Goal: Task Accomplishment & Management: Manage account settings

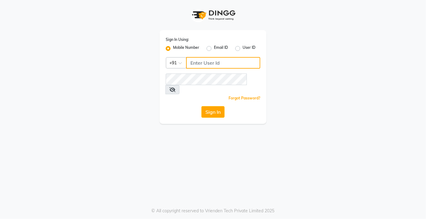
type input "9599343200"
click at [220, 106] on button "Sign In" at bounding box center [212, 112] width 23 height 12
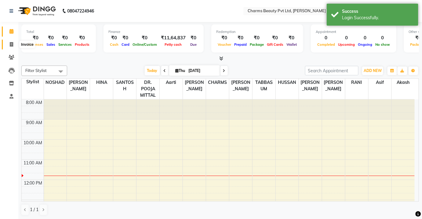
click at [10, 47] on span at bounding box center [11, 44] width 11 height 7
select select "3743"
select select "service"
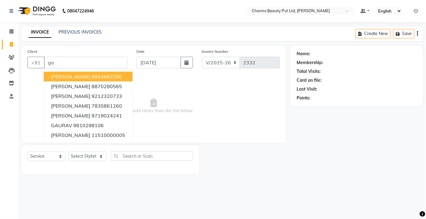
type input "g"
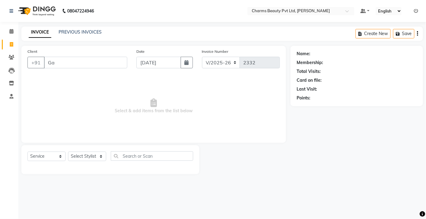
type input "G"
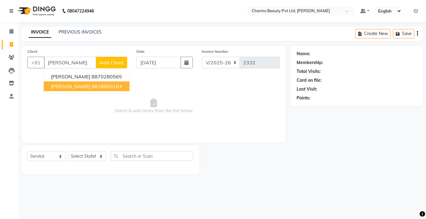
click at [92, 87] on ngb-highlight "9818900164" at bounding box center [107, 86] width 31 height 6
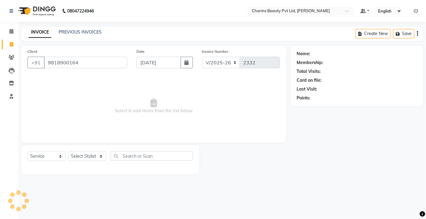
type input "9818900164"
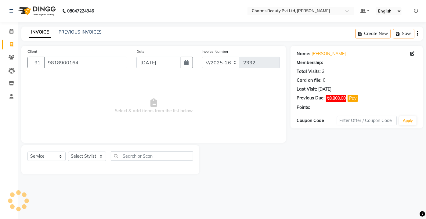
select select "1: Object"
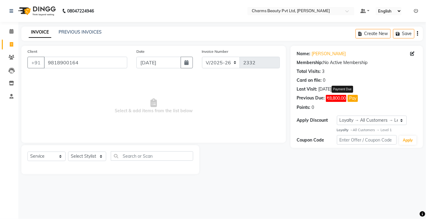
click at [356, 99] on button "Pay" at bounding box center [353, 98] width 10 height 7
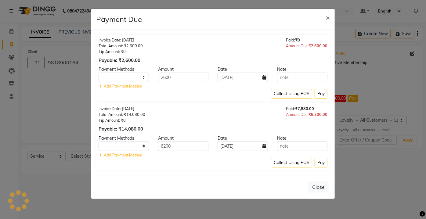
select select "1"
click at [323, 96] on button "Pay" at bounding box center [321, 93] width 13 height 9
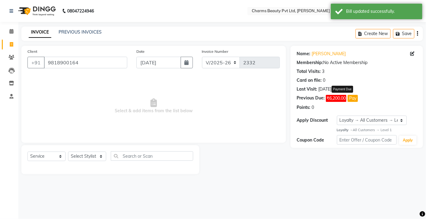
click at [355, 99] on button "Pay" at bounding box center [353, 98] width 10 height 7
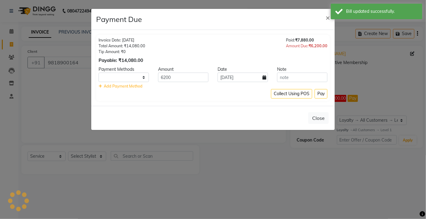
select select "1"
click at [321, 92] on button "Pay" at bounding box center [321, 93] width 13 height 9
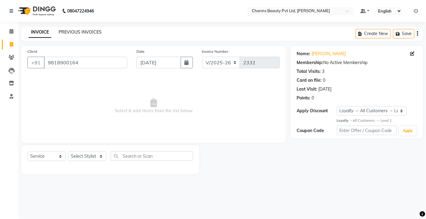
click at [72, 31] on link "PREVIOUS INVOICES" at bounding box center [80, 31] width 43 height 5
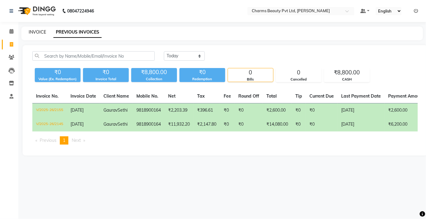
click at [37, 31] on link "INVOICE" at bounding box center [37, 31] width 17 height 5
select select "service"
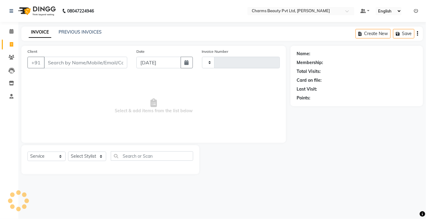
type input "2332"
select select "3743"
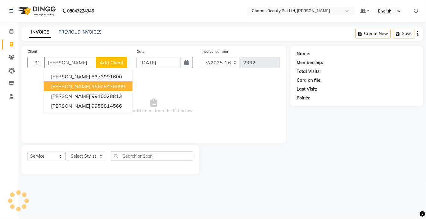
click at [96, 90] on button "[PERSON_NAME] 95605476999" at bounding box center [88, 87] width 89 height 10
type input "95605476999"
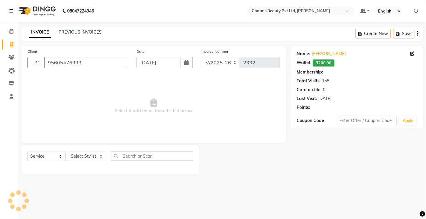
select select "1: Object"
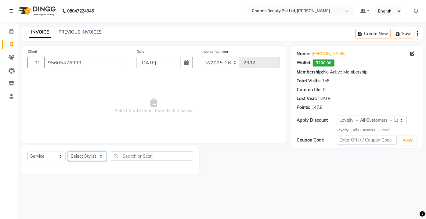
click at [101, 154] on select "Select Stylist Aarti [PERSON_NAME] [PERSON_NAME] CHARMS DR. POOJA MITTAL HINA […" at bounding box center [87, 156] width 38 height 9
click at [68, 152] on select "Select Stylist Aarti [PERSON_NAME] [PERSON_NAME] CHARMS DR. POOJA MITTAL HINA […" at bounding box center [87, 156] width 38 height 9
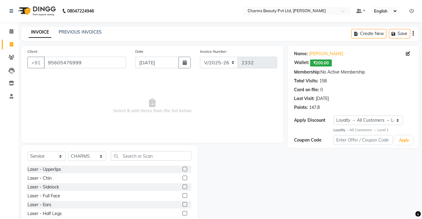
click at [132, 152] on div "Select Service Product Membership Package Voucher Prepaid Gift Card Select Styl…" at bounding box center [109, 190] width 176 height 90
drag, startPoint x: 131, startPoint y: 154, endPoint x: 136, endPoint y: 156, distance: 5.6
click at [132, 154] on input "text" at bounding box center [151, 155] width 81 height 9
click at [137, 156] on input "text" at bounding box center [151, 155] width 81 height 9
drag, startPoint x: 78, startPoint y: 156, endPoint x: 81, endPoint y: 153, distance: 4.3
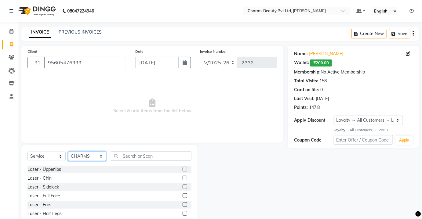
click at [80, 154] on select "Select Stylist Aarti [PERSON_NAME] [PERSON_NAME] CHARMS DR. POOJA MITTAL HINA […" at bounding box center [87, 156] width 38 height 9
select select "17827"
click at [68, 152] on select "Select Stylist Aarti [PERSON_NAME] [PERSON_NAME] CHARMS DR. POOJA MITTAL HINA […" at bounding box center [87, 156] width 38 height 9
drag, startPoint x: 118, startPoint y: 158, endPoint x: 127, endPoint y: 155, distance: 8.8
click at [122, 157] on input "text" at bounding box center [151, 155] width 81 height 9
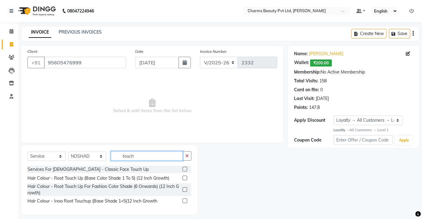
type input "touch"
click at [186, 177] on label at bounding box center [185, 178] width 5 height 5
click at [186, 177] on input "checkbox" at bounding box center [185, 178] width 4 height 4
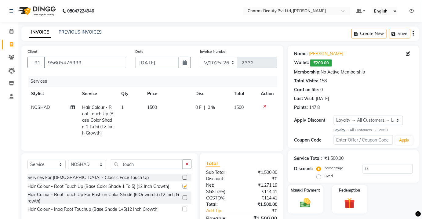
checkbox input "false"
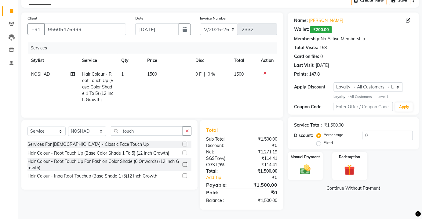
scroll to position [37, 0]
click at [146, 133] on input "touch" at bounding box center [147, 130] width 72 height 9
type input "t"
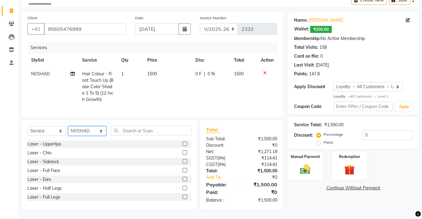
click at [89, 132] on select "Select Stylist Aarti [PERSON_NAME] [PERSON_NAME] CHARMS DR. POOJA MITTAL HINA […" at bounding box center [87, 130] width 38 height 9
select select "17828"
click at [68, 127] on select "Select Stylist Aarti [PERSON_NAME] [PERSON_NAME] CHARMS DR. POOJA MITTAL HINA […" at bounding box center [87, 130] width 38 height 9
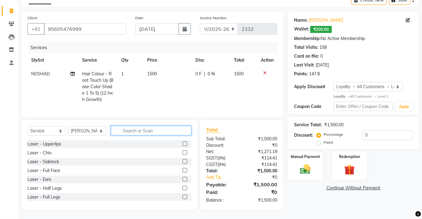
click at [122, 132] on input "text" at bounding box center [151, 130] width 81 height 9
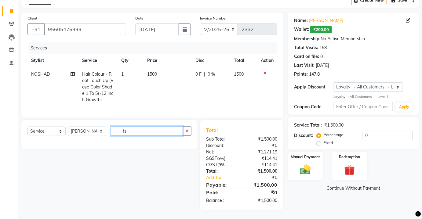
type input "f"
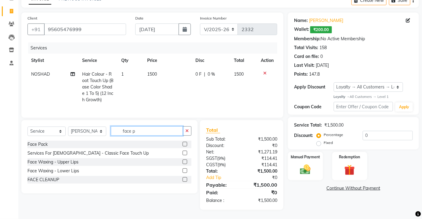
type input "face p"
click at [185, 145] on label at bounding box center [185, 144] width 5 height 5
click at [185, 145] on input "checkbox" at bounding box center [185, 145] width 4 height 4
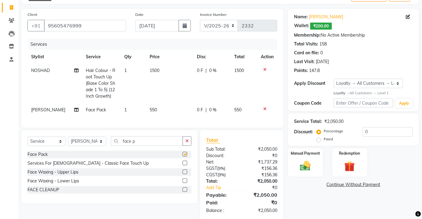
checkbox input "false"
click at [164, 107] on td "550" at bounding box center [169, 110] width 47 height 14
select select "17828"
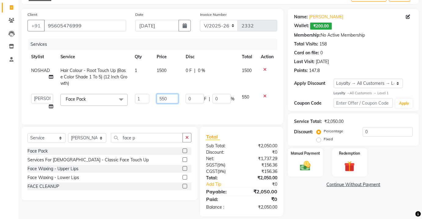
click at [171, 97] on input "550" at bounding box center [168, 98] width 22 height 9
type input "5"
type input "1000"
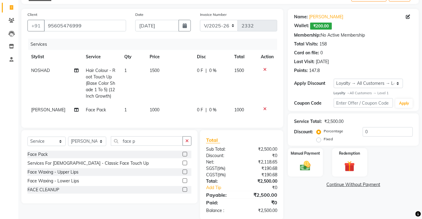
click at [187, 109] on tr "[PERSON_NAME] Face Pack 1 1000 0 F | 0 % 1000" at bounding box center [152, 110] width 250 height 14
drag, startPoint x: 93, startPoint y: 147, endPoint x: 98, endPoint y: 147, distance: 4.6
click at [93, 146] on select "Select Stylist Aarti [PERSON_NAME] [PERSON_NAME] CHARMS DR. POOJA MITTAL HINA […" at bounding box center [87, 141] width 38 height 9
click at [68, 141] on select "Select Stylist Aarti [PERSON_NAME] [PERSON_NAME] CHARMS DR. POOJA MITTAL HINA […" at bounding box center [87, 141] width 38 height 9
click at [153, 143] on input "face p" at bounding box center [147, 140] width 72 height 9
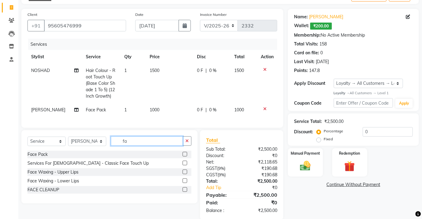
type input "f"
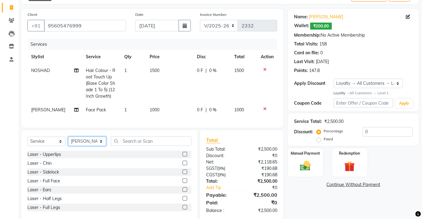
click at [89, 143] on select "Select Stylist Aarti [PERSON_NAME] [PERSON_NAME] CHARMS DR. POOJA MITTAL HINA […" at bounding box center [87, 141] width 38 height 9
select select "72250"
click at [68, 141] on select "Select Stylist Aarti [PERSON_NAME] [PERSON_NAME] CHARMS DR. POOJA MITTAL HINA […" at bounding box center [87, 141] width 38 height 9
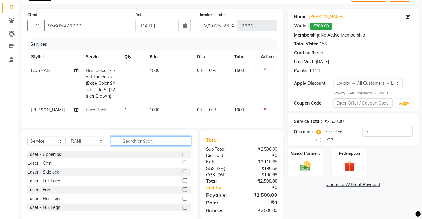
click at [126, 143] on input "text" at bounding box center [151, 140] width 81 height 9
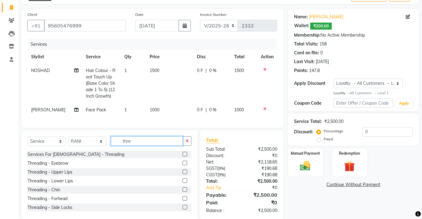
type input "thre"
drag, startPoint x: 176, startPoint y: 166, endPoint x: 180, endPoint y: 167, distance: 3.7
click at [177, 166] on div "Threading - Eyebrow" at bounding box center [109, 164] width 164 height 8
click at [183, 165] on label at bounding box center [185, 163] width 5 height 5
click at [183, 165] on input "checkbox" at bounding box center [185, 163] width 4 height 4
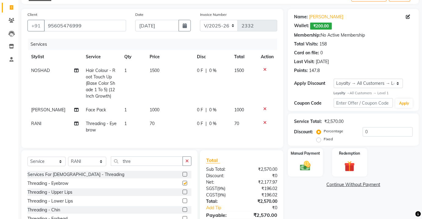
checkbox input "false"
click at [161, 166] on input "thre" at bounding box center [147, 161] width 72 height 9
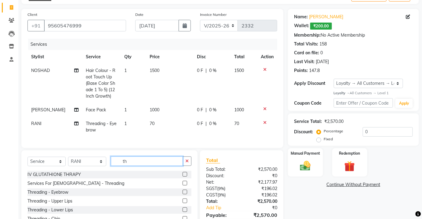
type input "t"
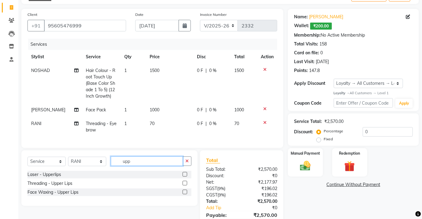
type input "upp"
click at [184, 194] on label at bounding box center [185, 192] width 5 height 5
click at [184, 194] on input "checkbox" at bounding box center [185, 192] width 4 height 4
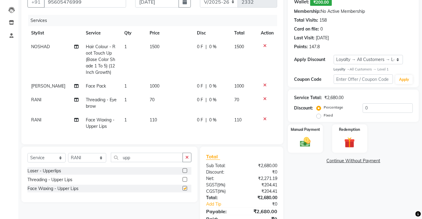
checkbox input "false"
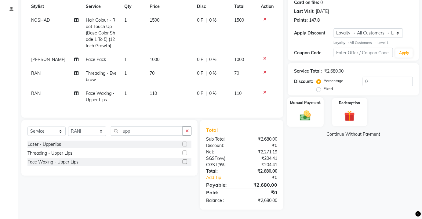
click at [303, 110] on img at bounding box center [305, 116] width 18 height 13
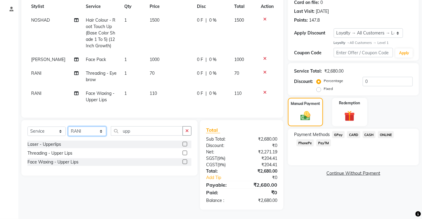
click at [96, 127] on select "Select Stylist Aarti [PERSON_NAME] [PERSON_NAME] CHARMS DR. POOJA MITTAL HINA […" at bounding box center [87, 131] width 38 height 9
select select "22839"
click at [68, 127] on select "Select Stylist Aarti [PERSON_NAME] [PERSON_NAME] CHARMS DR. POOJA MITTAL HINA […" at bounding box center [87, 131] width 38 height 9
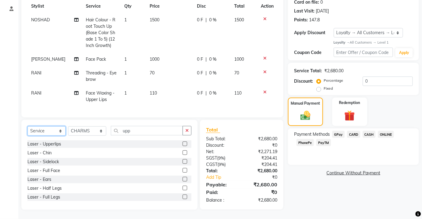
click at [58, 135] on select "Select Service Product Membership Package Voucher Prepaid Gift Card" at bounding box center [46, 130] width 38 height 9
select select "product"
click at [27, 127] on select "Select Service Product Membership Package Voucher Prepaid Gift Card" at bounding box center [46, 130] width 38 height 9
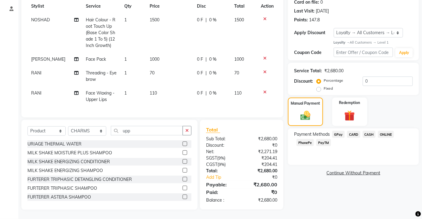
click at [150, 137] on div "Select Service Product Membership Package Voucher Prepaid Gift Card Select Styl…" at bounding box center [109, 133] width 164 height 14
click at [148, 132] on input "upp" at bounding box center [147, 130] width 72 height 9
type input "u"
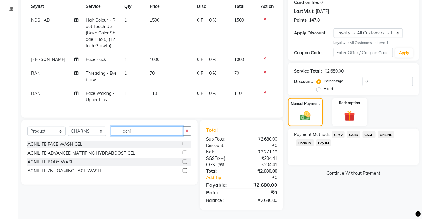
type input "acni"
click at [184, 170] on label at bounding box center [185, 171] width 5 height 5
click at [184, 170] on input "checkbox" at bounding box center [185, 171] width 4 height 4
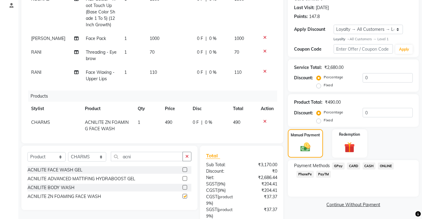
scroll to position [25, 0]
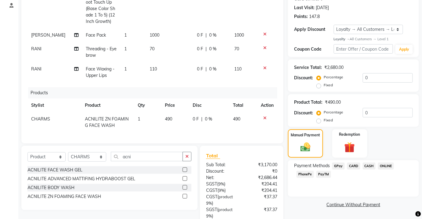
checkbox input "false"
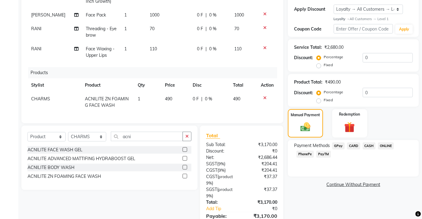
scroll to position [142, 0]
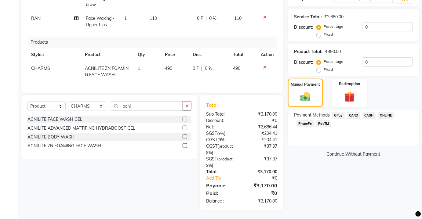
drag, startPoint x: 153, startPoint y: 71, endPoint x: 157, endPoint y: 70, distance: 4.0
click at [157, 70] on td "1" at bounding box center [147, 72] width 27 height 20
select select "22839"
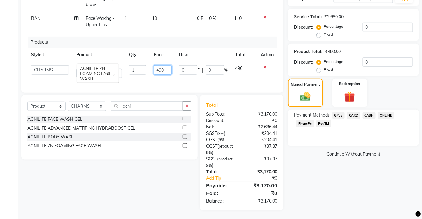
click at [164, 65] on input "490" at bounding box center [163, 69] width 18 height 9
type input "4"
type input "520"
click at [187, 75] on td "0 F | 0 %" at bounding box center [203, 72] width 56 height 20
select select "22839"
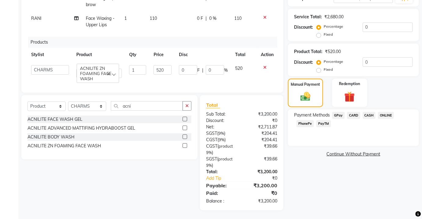
click at [371, 115] on span "CASH" at bounding box center [369, 115] width 13 height 7
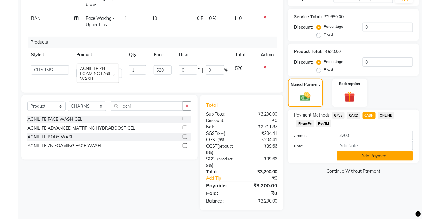
click at [361, 156] on button "Add Payment" at bounding box center [375, 155] width 76 height 9
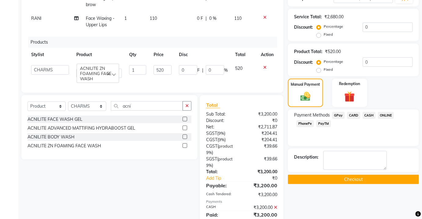
scroll to position [197, 0]
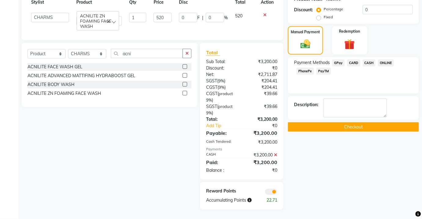
click at [341, 125] on button "Checkout" at bounding box center [353, 126] width 131 height 9
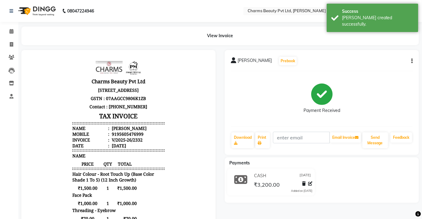
click at [414, 60] on div "[PERSON_NAME] Prebook Payment Received Download Print Email Invoice Send Messag…" at bounding box center [322, 102] width 194 height 105
click at [411, 61] on button "button" at bounding box center [411, 61] width 4 height 6
click at [394, 68] on div "Edit Invoice" at bounding box center [382, 69] width 42 height 8
select select "service"
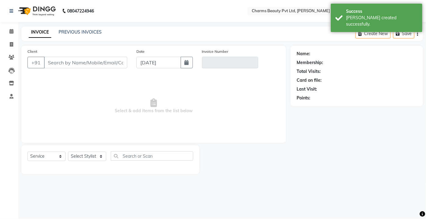
type input "95605476999"
type input "V/2025-26/2332"
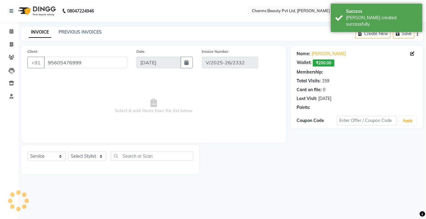
select select "select"
select select "1: Object"
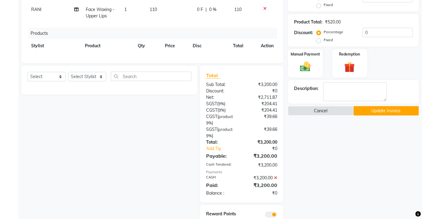
scroll to position [139, 0]
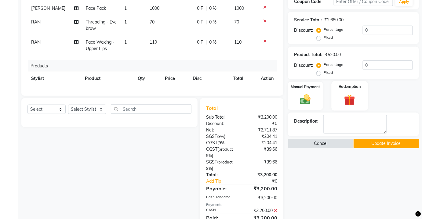
click at [346, 84] on label "Redemption" at bounding box center [350, 87] width 22 height 6
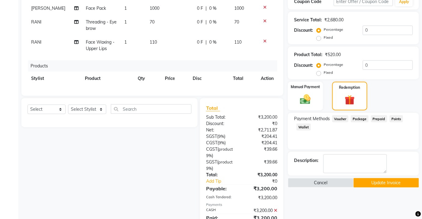
click at [305, 128] on span "Wallet" at bounding box center [303, 127] width 14 height 7
click at [378, 186] on button "Update Invoice" at bounding box center [387, 182] width 66 height 9
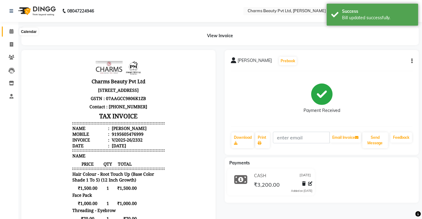
click at [14, 31] on span at bounding box center [11, 31] width 11 height 7
